Goal: Task Accomplishment & Management: Use online tool/utility

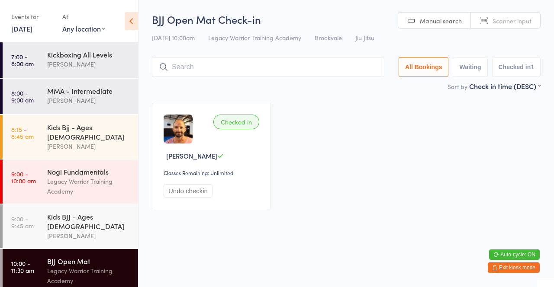
click at [106, 141] on div "[PERSON_NAME]" at bounding box center [88, 146] width 83 height 10
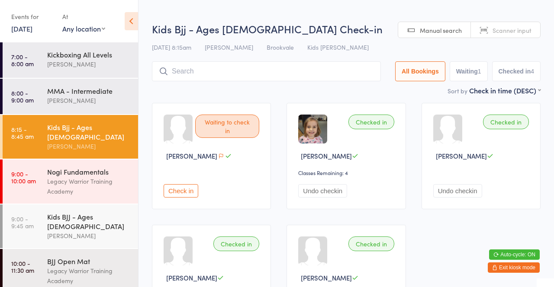
click at [356, 22] on h2 "Kids Bjj - Ages [DEMOGRAPHIC_DATA] Check-in" at bounding box center [346, 29] width 388 height 14
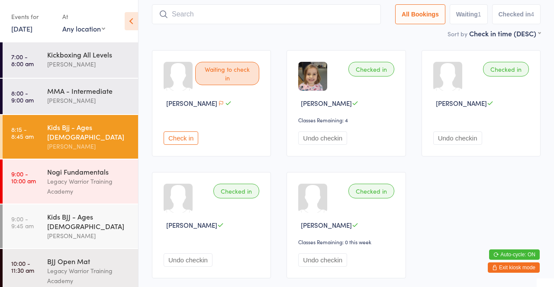
scroll to position [55, 0]
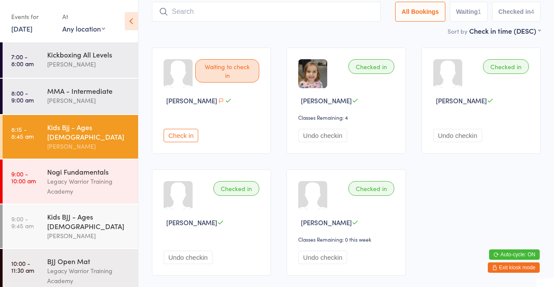
click at [81, 177] on div "Legacy Warrior Training Academy" at bounding box center [88, 187] width 83 height 20
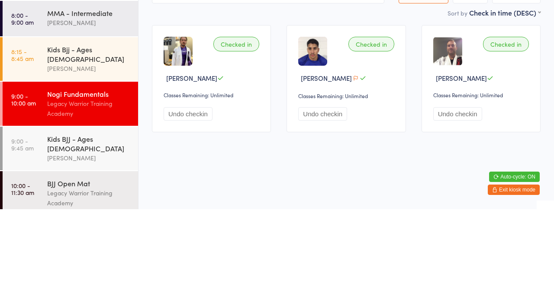
click at [108, 141] on div "[PERSON_NAME]" at bounding box center [88, 146] width 83 height 10
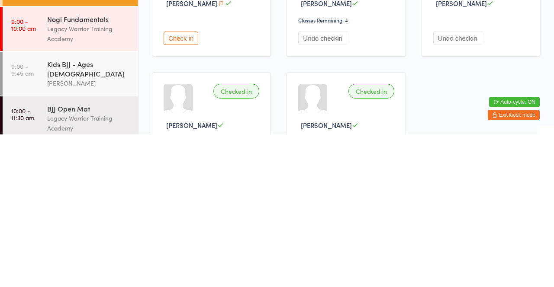
click at [102, 231] on div "[PERSON_NAME]" at bounding box center [88, 236] width 83 height 10
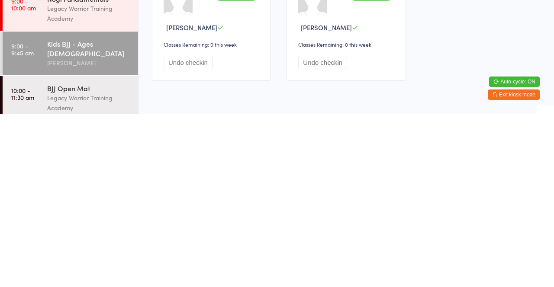
scroll to position [80, 0]
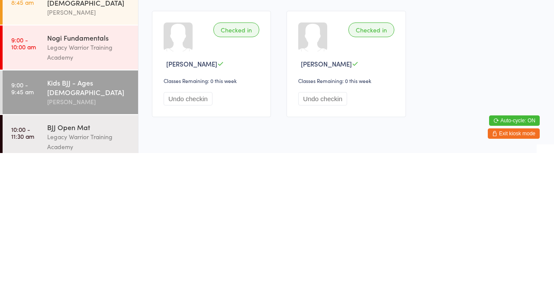
click at [197, 205] on div "Checked in Hailey Jepsson Classes Remaining: 0 this week Undo checkin" at bounding box center [211, 198] width 119 height 106
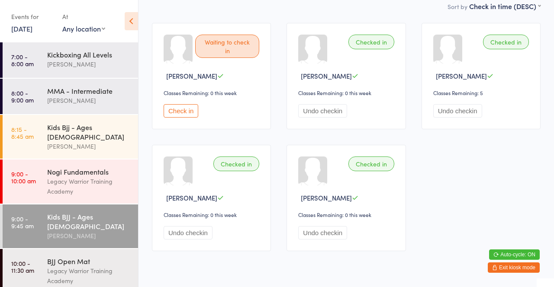
click at [217, 196] on icon at bounding box center [220, 198] width 6 height 6
